Goal: Use online tool/utility: Utilize a website feature to perform a specific function

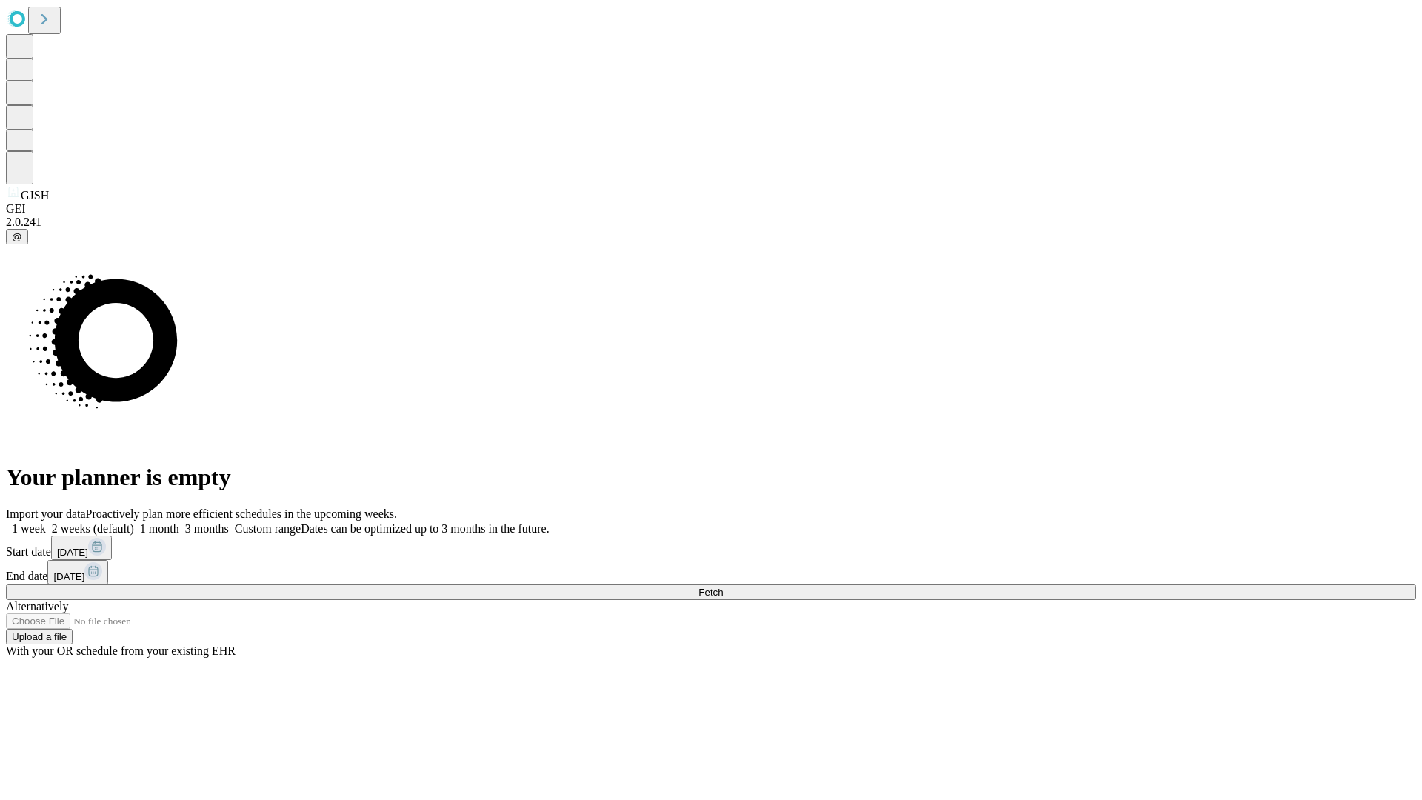
click at [723, 587] on span "Fetch" at bounding box center [710, 592] width 24 height 11
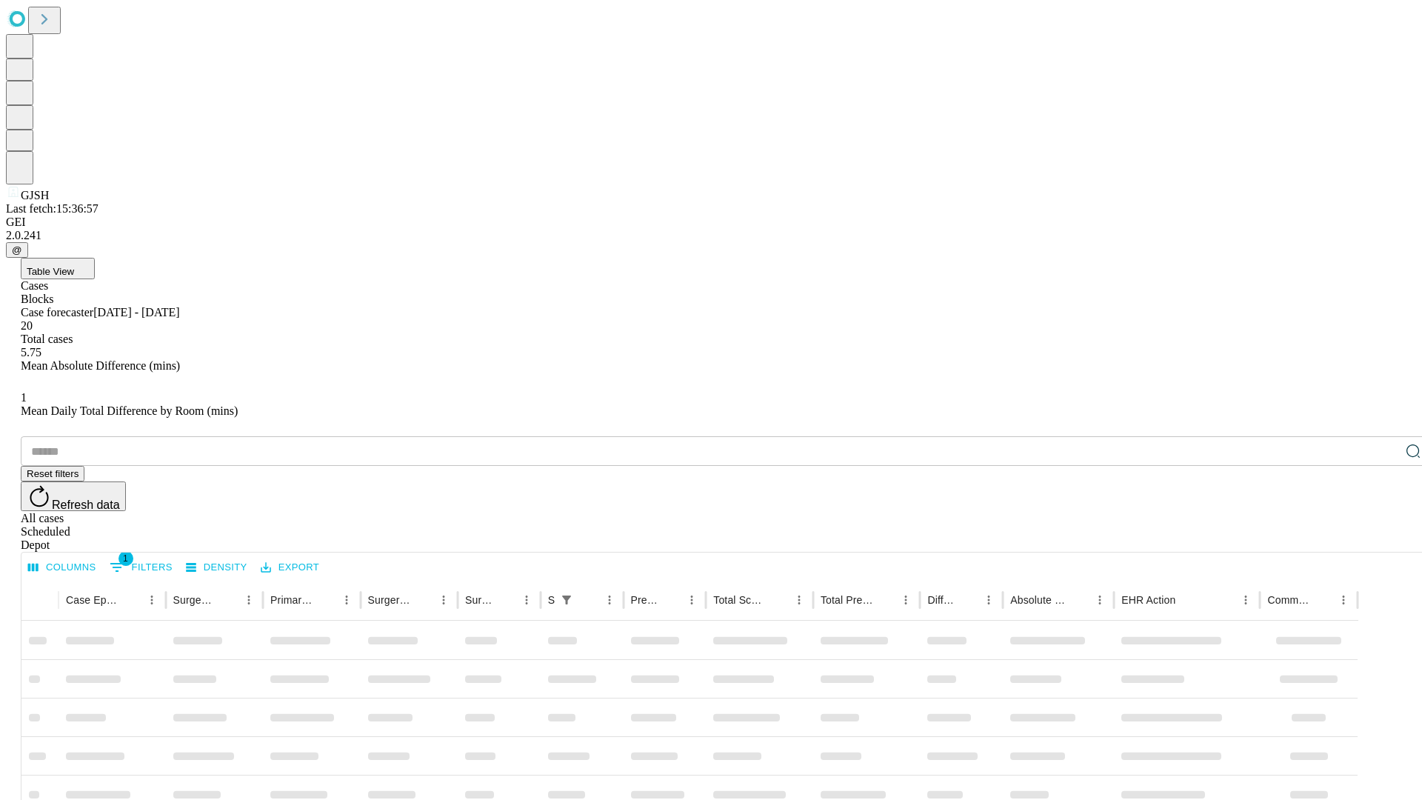
click at [74, 266] on span "Table View" at bounding box center [50, 271] width 47 height 11
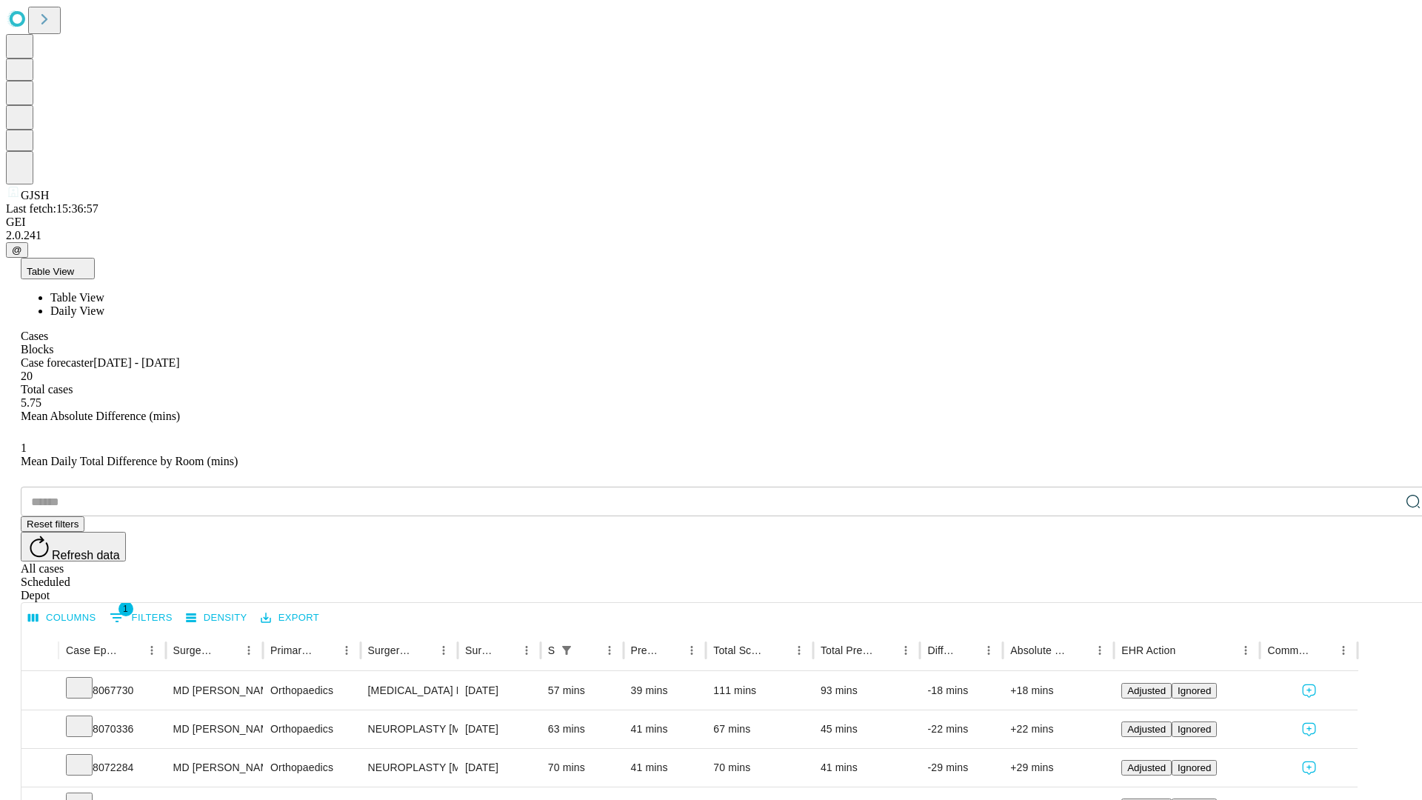
click at [104, 304] on span "Daily View" at bounding box center [77, 310] width 54 height 13
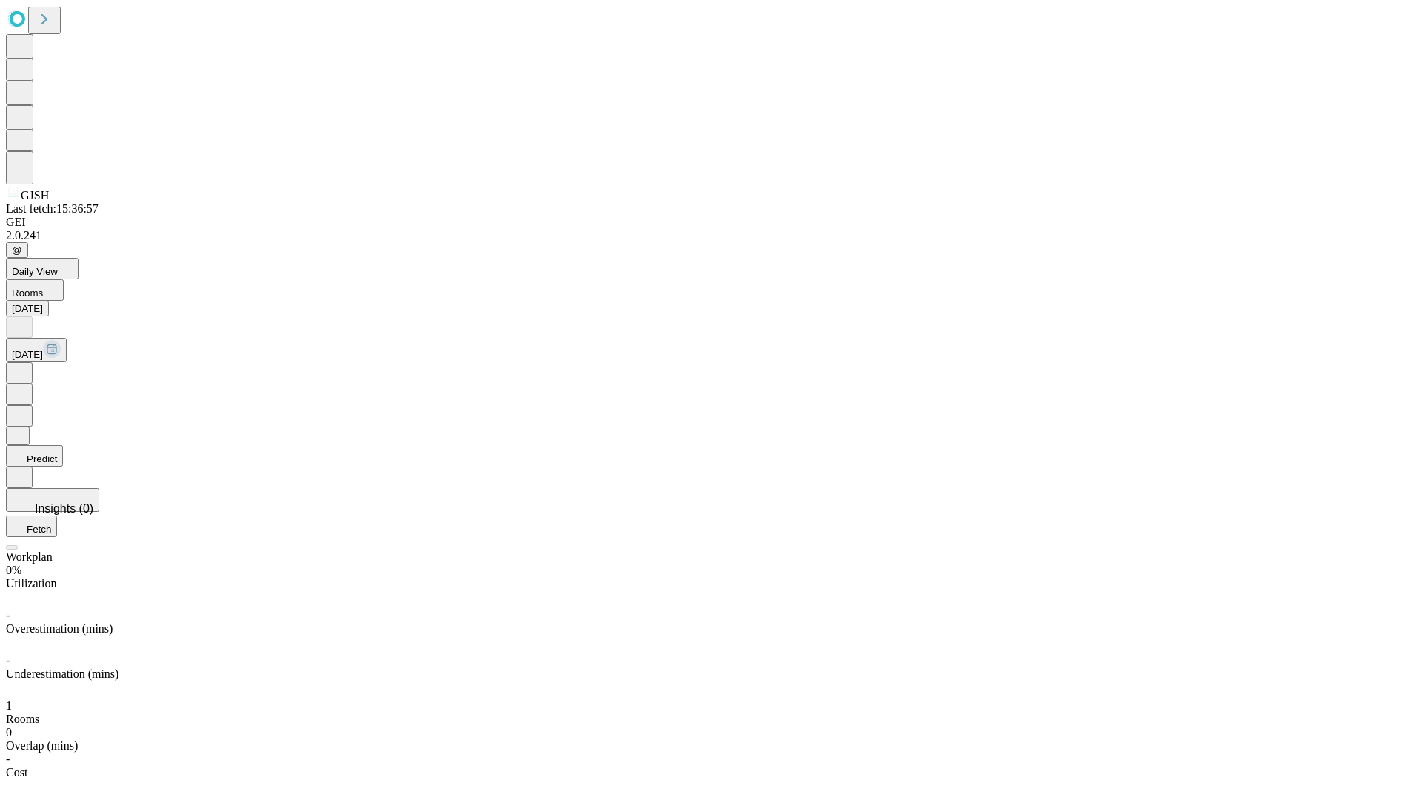
click at [63, 445] on button "Predict" at bounding box center [34, 455] width 57 height 21
